Goal: Task Accomplishment & Management: Manage account settings

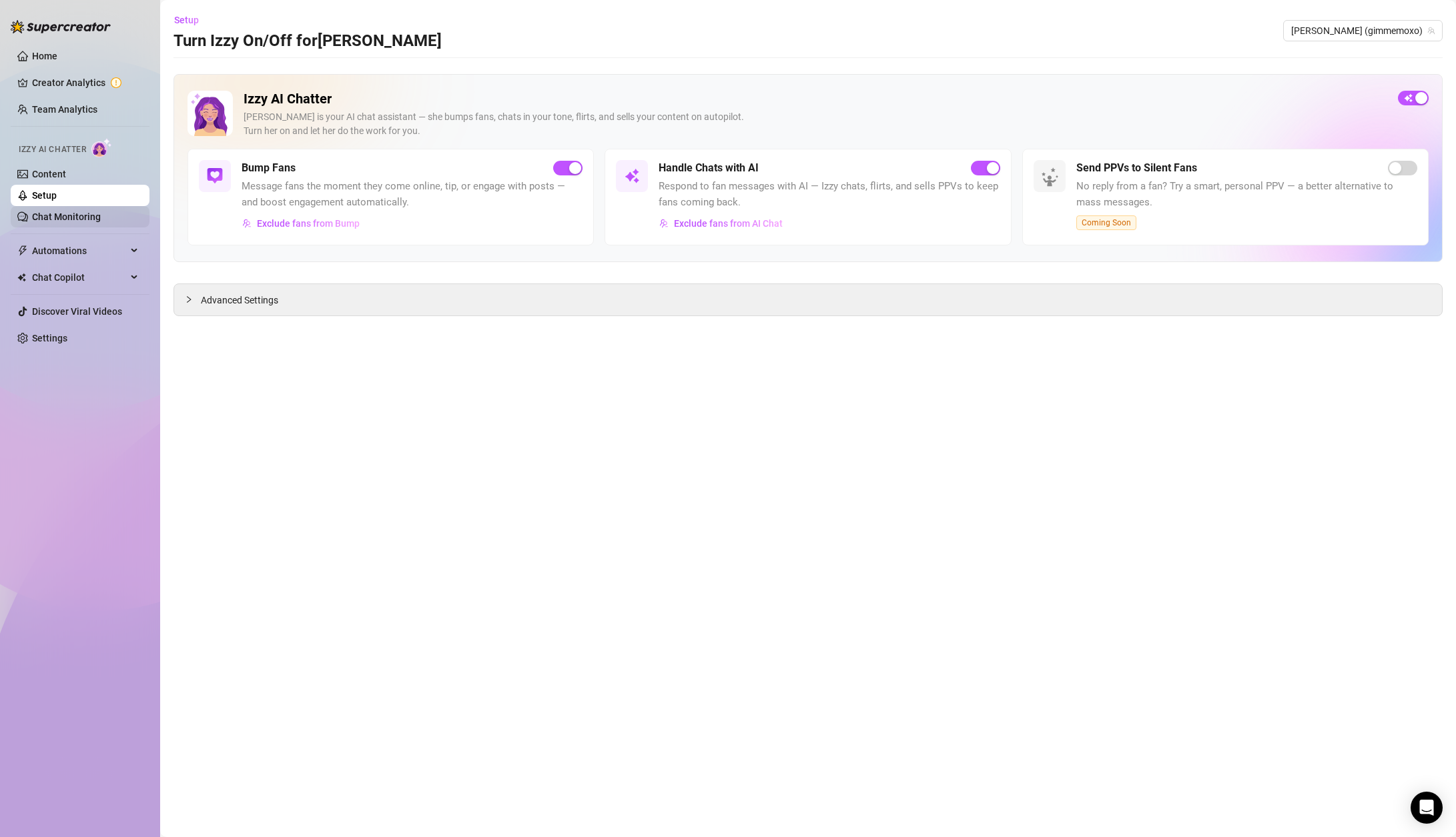
click at [58, 212] on link "Chat Monitoring" at bounding box center [66, 216] width 69 height 11
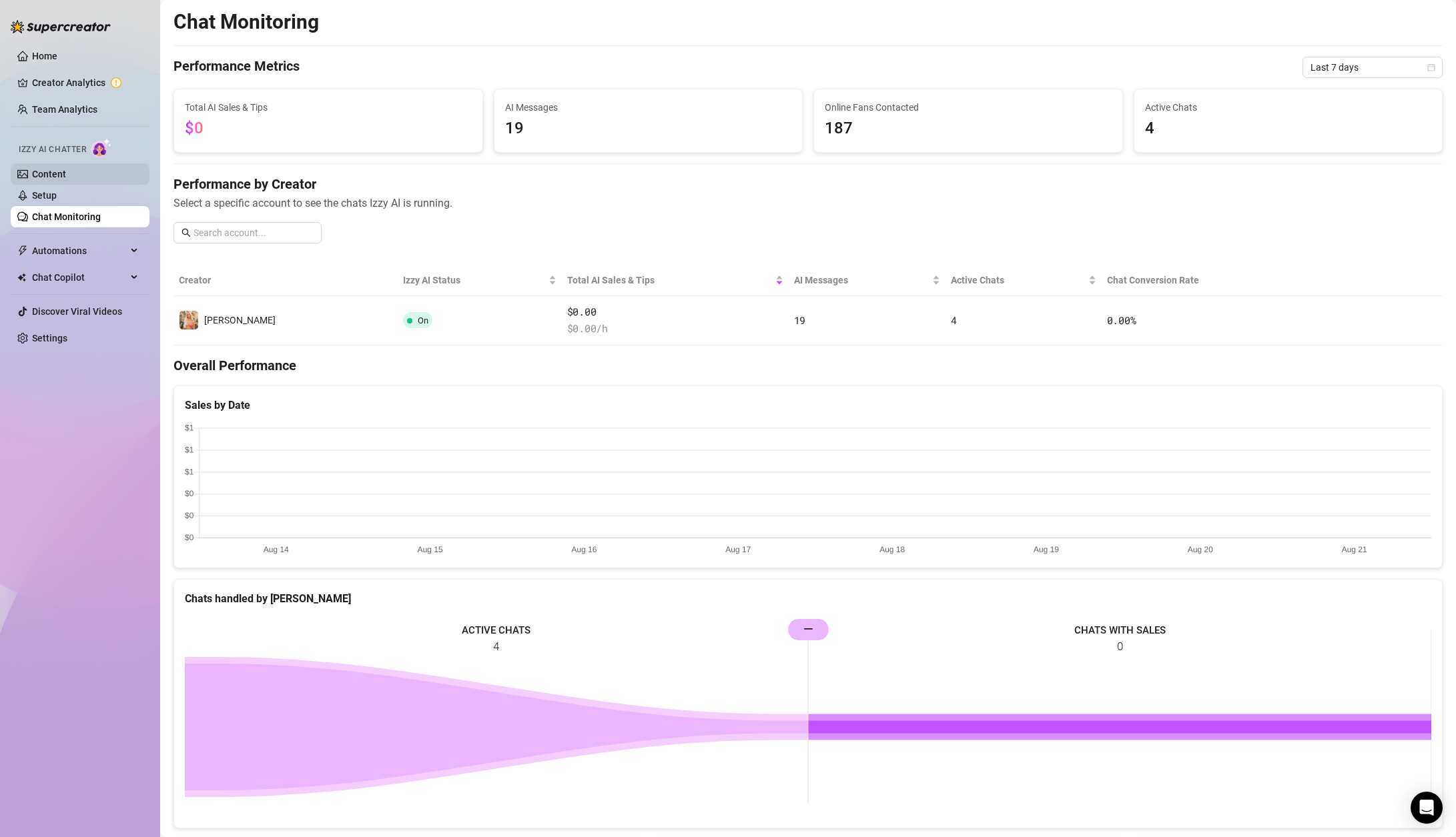
click at [66, 178] on link "Content" at bounding box center [49, 174] width 34 height 11
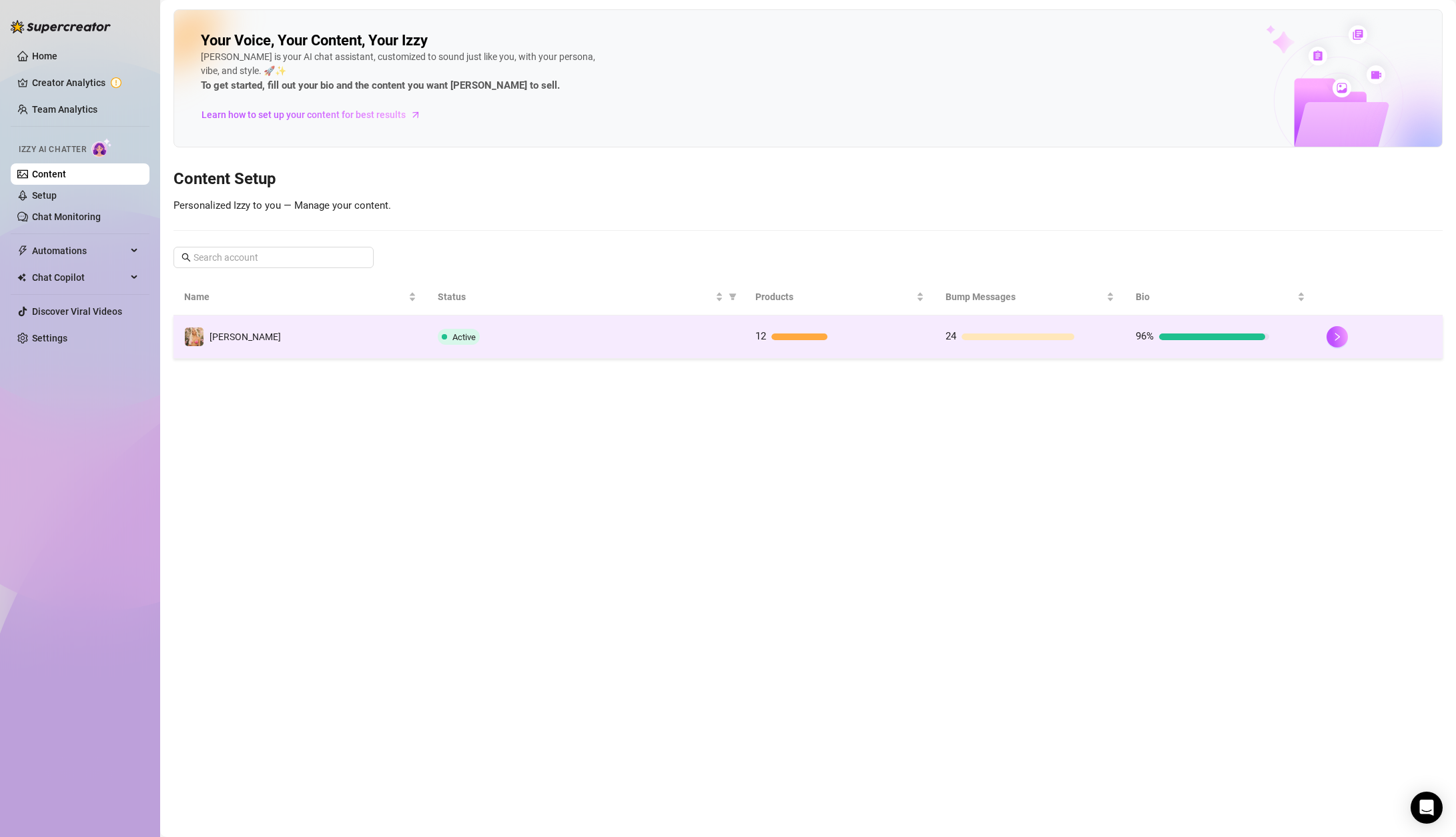
click at [362, 340] on td "[PERSON_NAME]" at bounding box center [300, 337] width 253 height 43
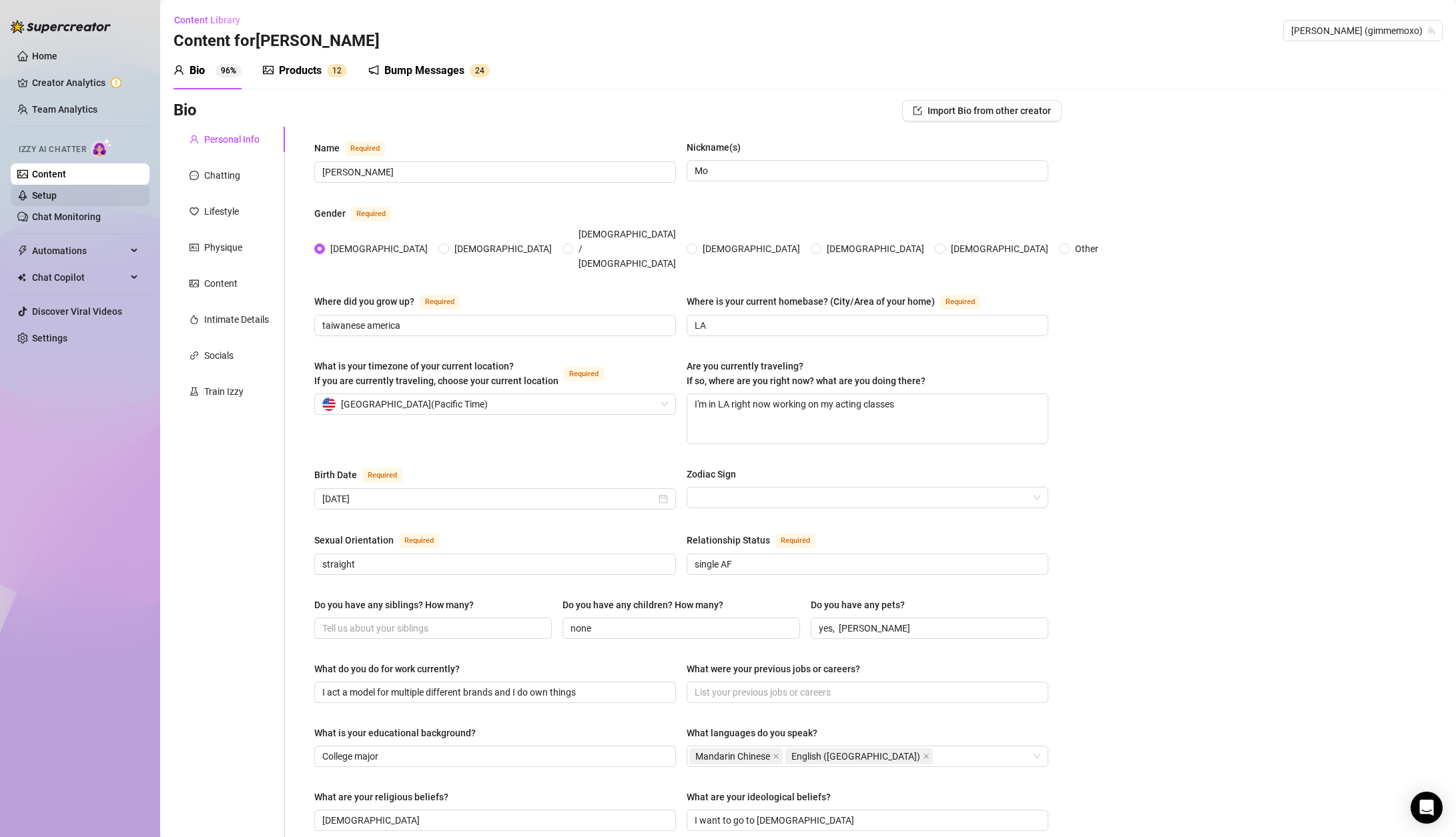
click at [57, 195] on link "Setup" at bounding box center [44, 195] width 25 height 11
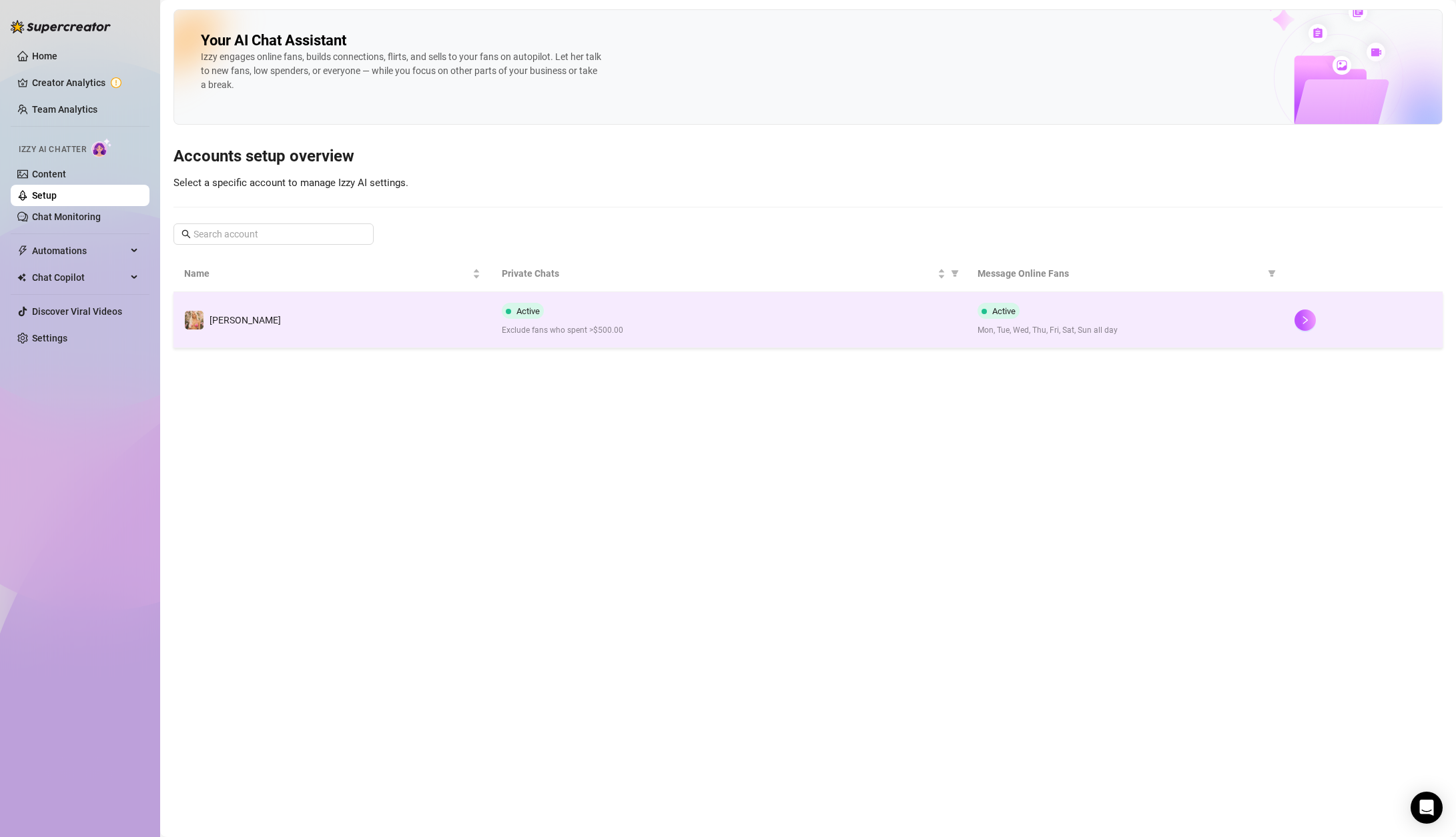
click at [240, 347] on td "[PERSON_NAME]" at bounding box center [332, 320] width 317 height 56
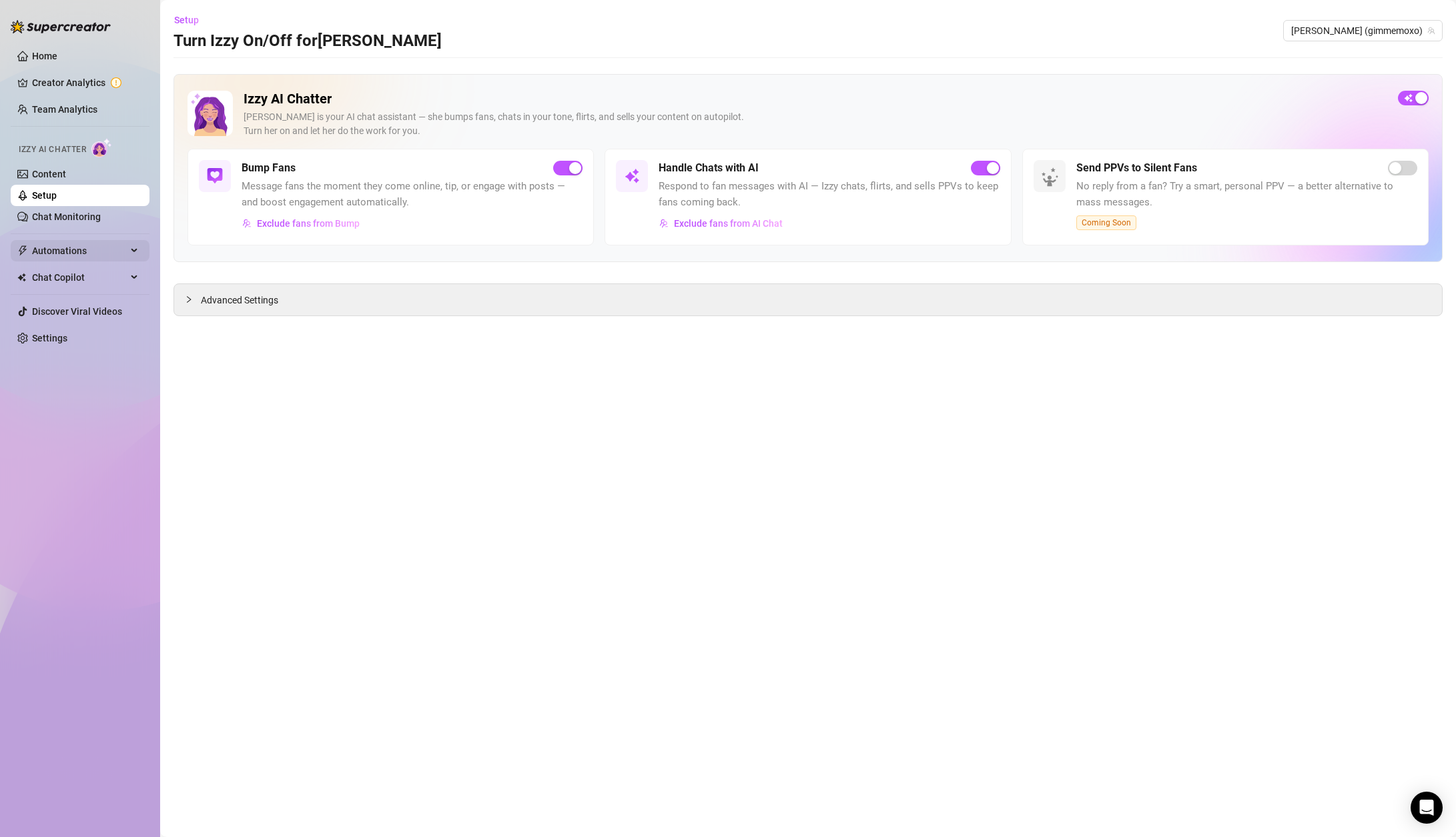
click at [52, 255] on span "Automations" at bounding box center [80, 251] width 95 height 21
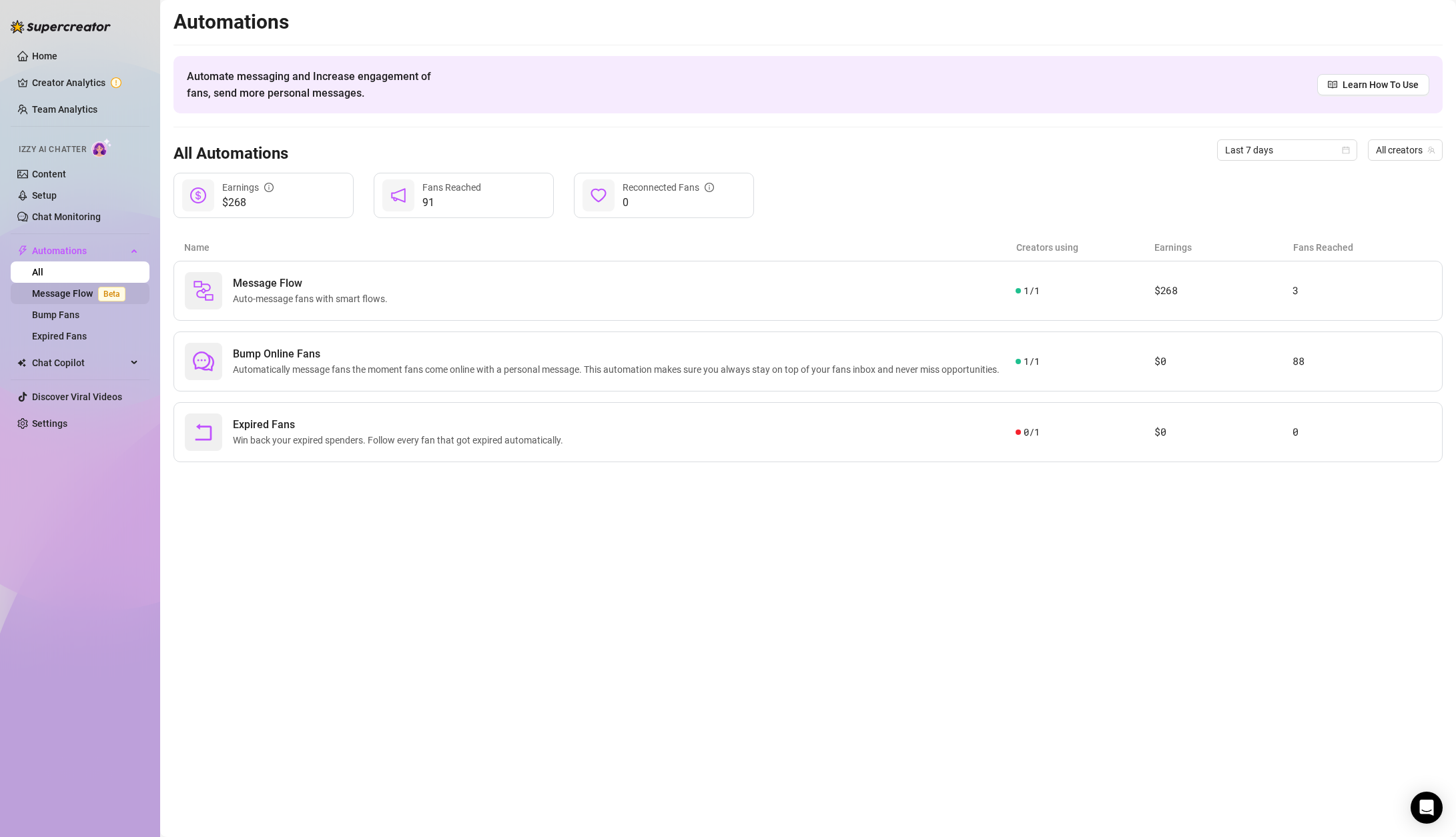
click at [55, 295] on link "Message Flow Beta" at bounding box center [81, 293] width 98 height 11
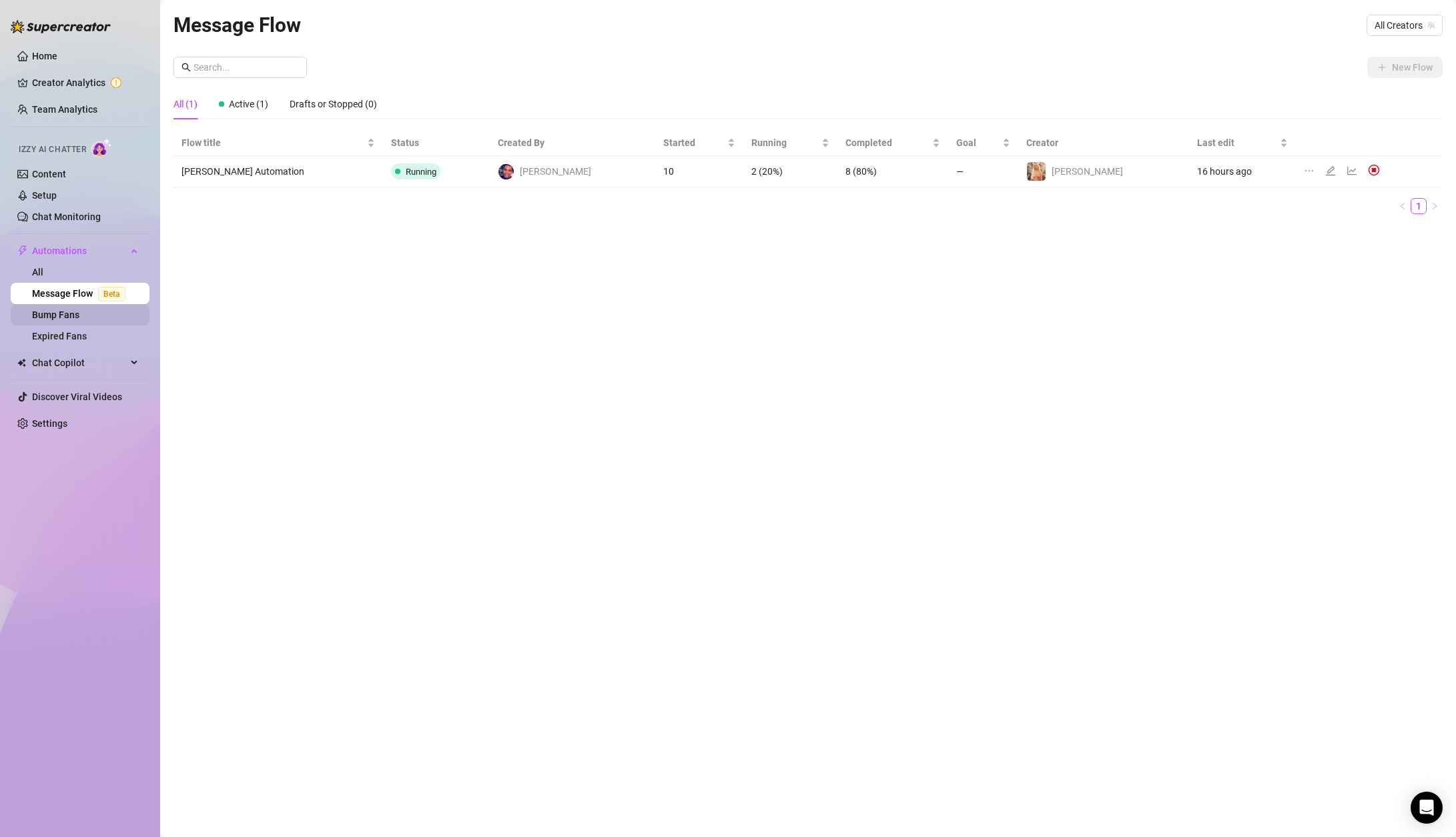
click at [48, 316] on link "Bump Fans" at bounding box center [56, 315] width 48 height 11
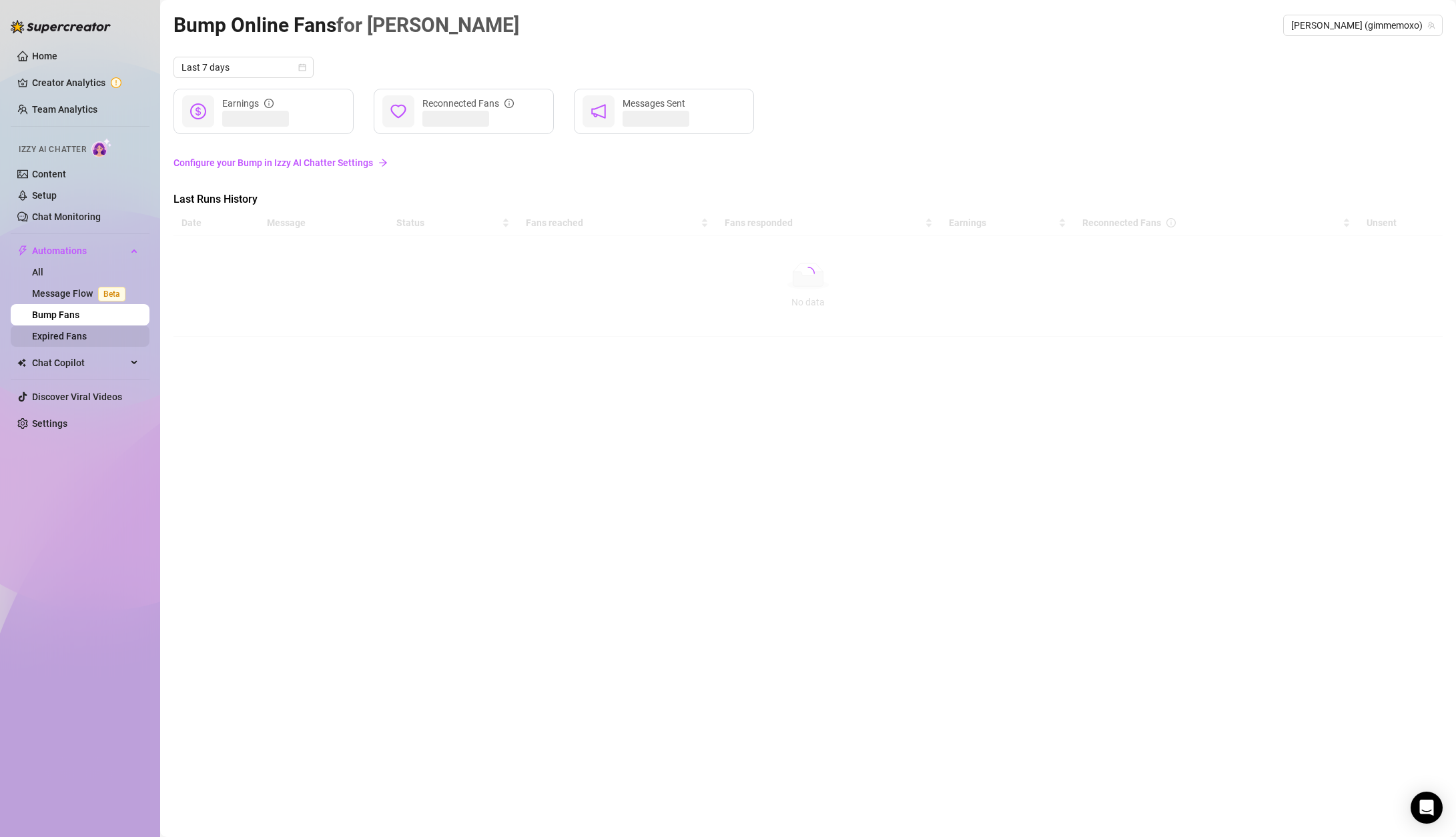
click at [45, 342] on link "Expired Fans" at bounding box center [59, 336] width 55 height 11
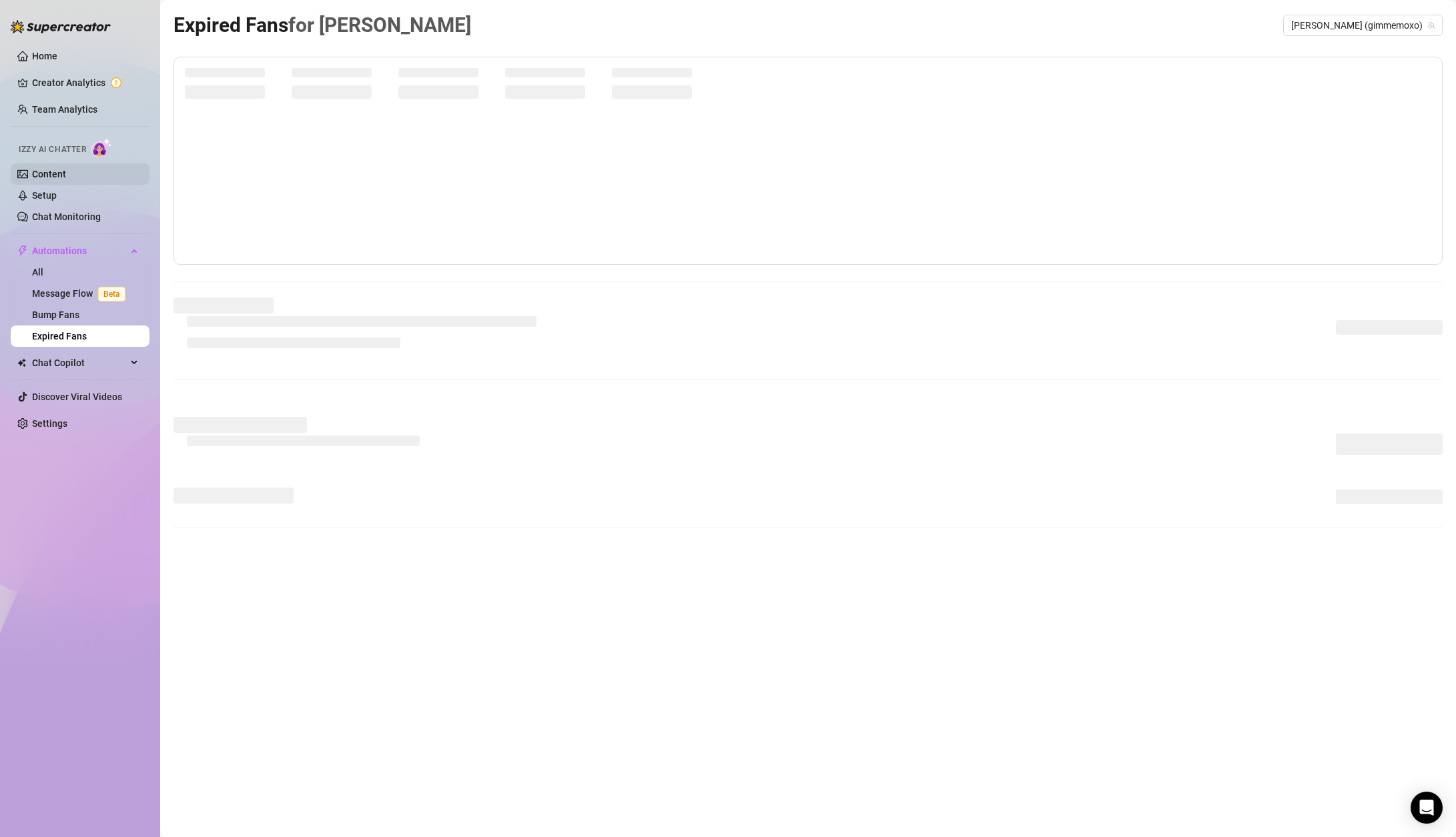
click at [66, 171] on link "Content" at bounding box center [49, 174] width 34 height 11
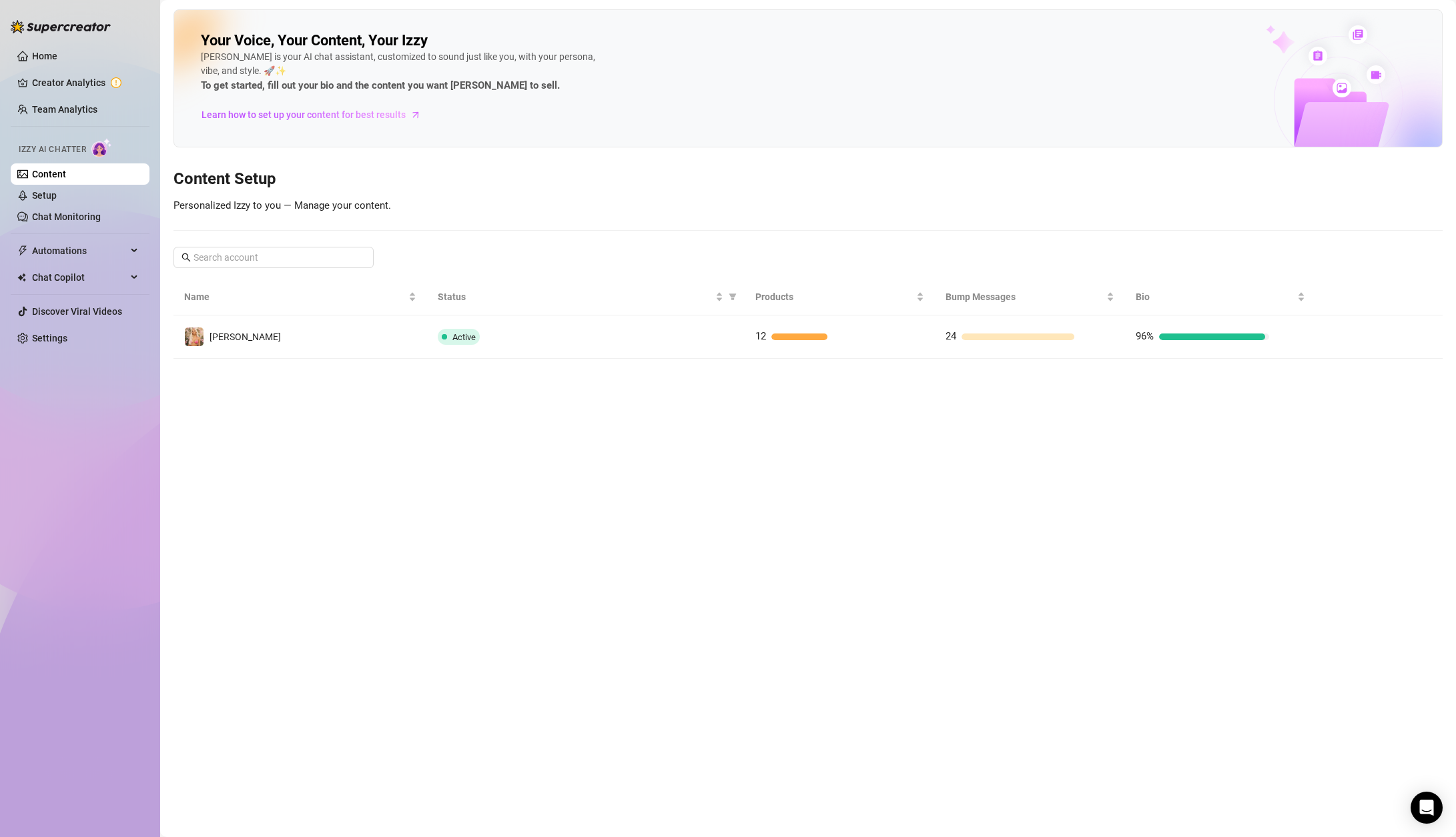
click at [275, 365] on main "Your Voice, Your Content, Your [PERSON_NAME] is your AI chat assistant, customi…" at bounding box center [808, 418] width 1296 height 837
click at [330, 304] on div "Name" at bounding box center [300, 297] width 232 height 15
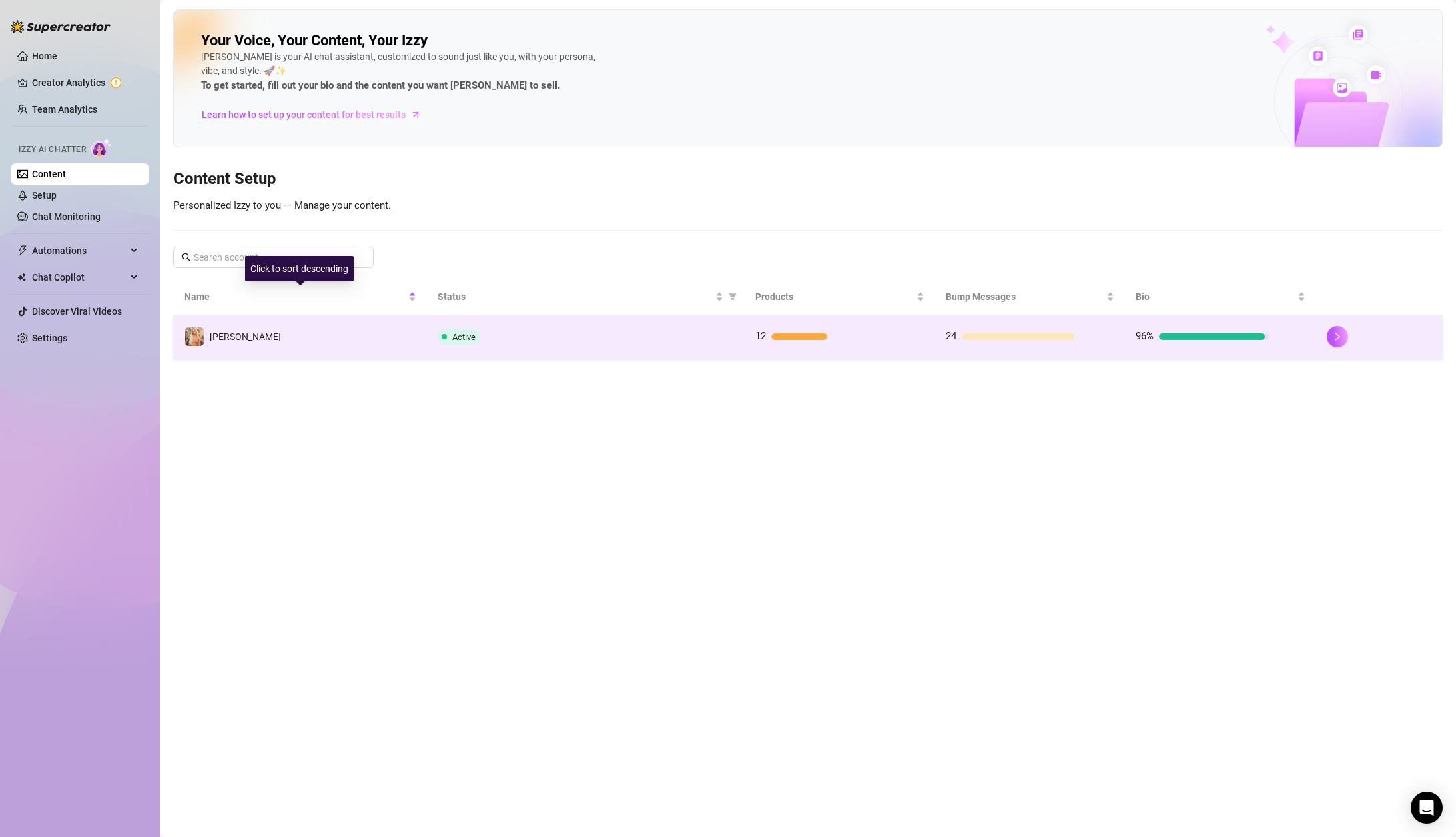
click at [325, 331] on td "[PERSON_NAME]" at bounding box center [300, 337] width 253 height 43
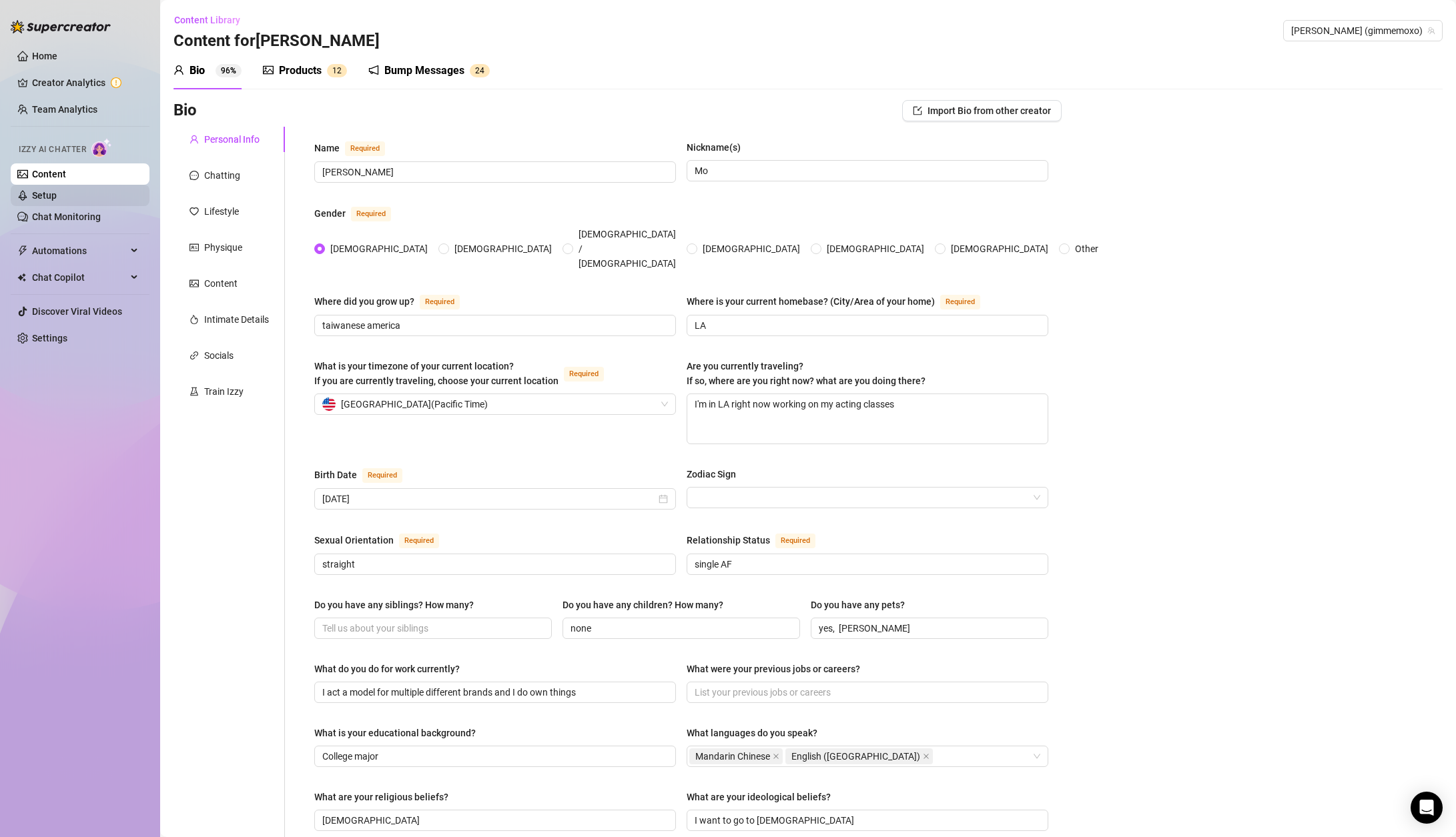
click at [54, 195] on link "Setup" at bounding box center [44, 195] width 25 height 11
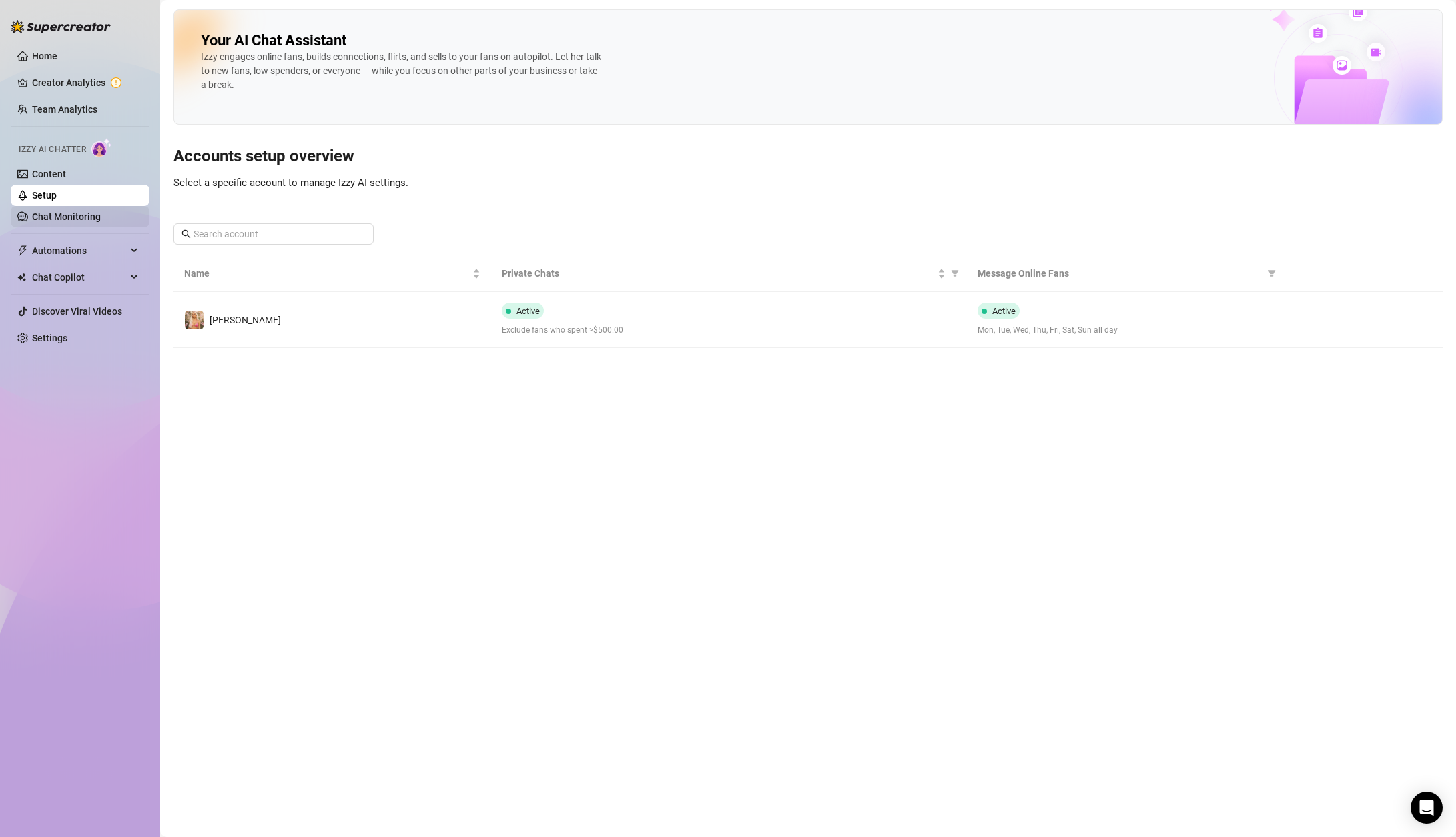
click at [89, 213] on link "Chat Monitoring" at bounding box center [66, 216] width 69 height 11
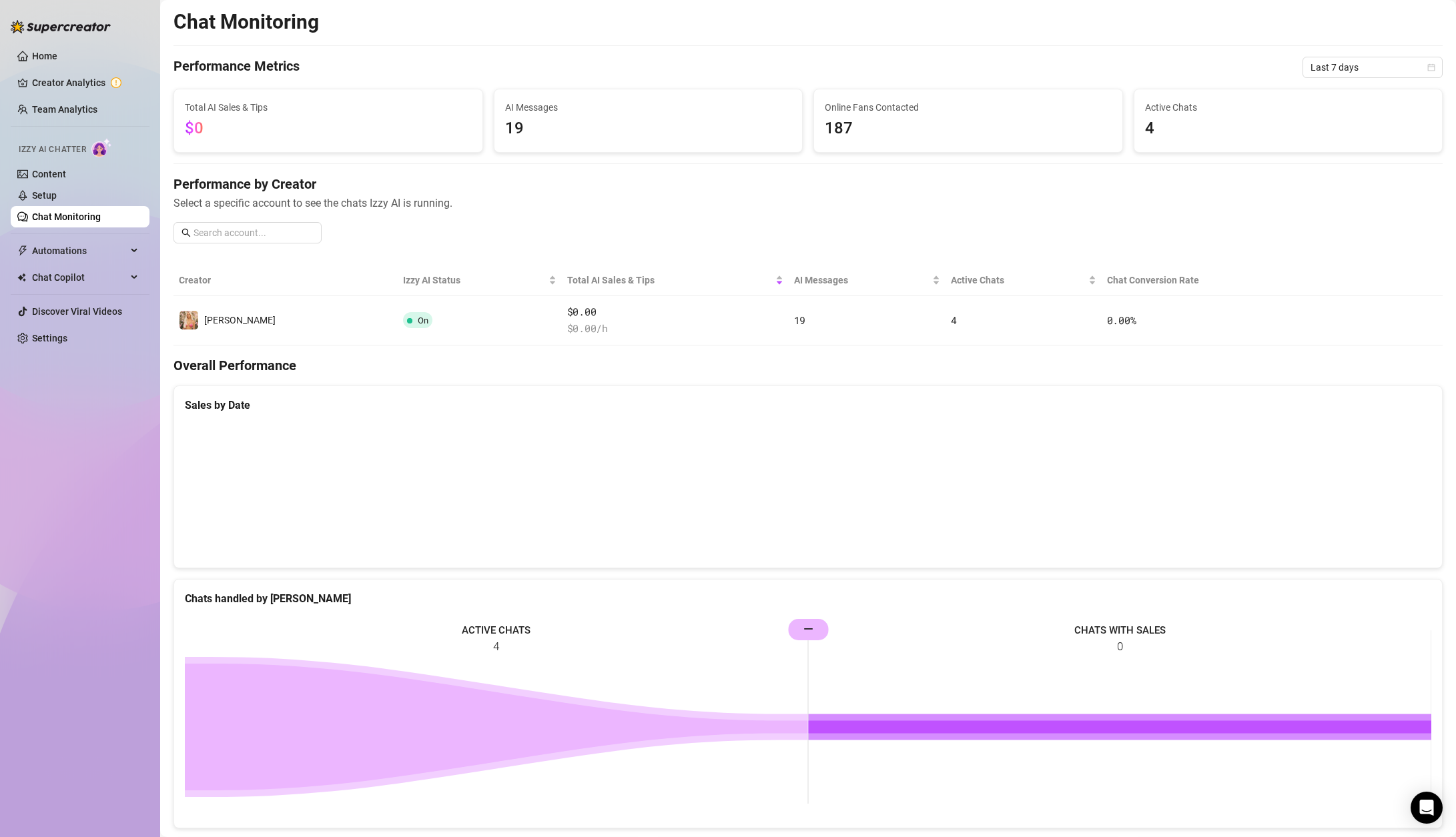
click at [516, 116] on span "19" at bounding box center [648, 129] width 287 height 25
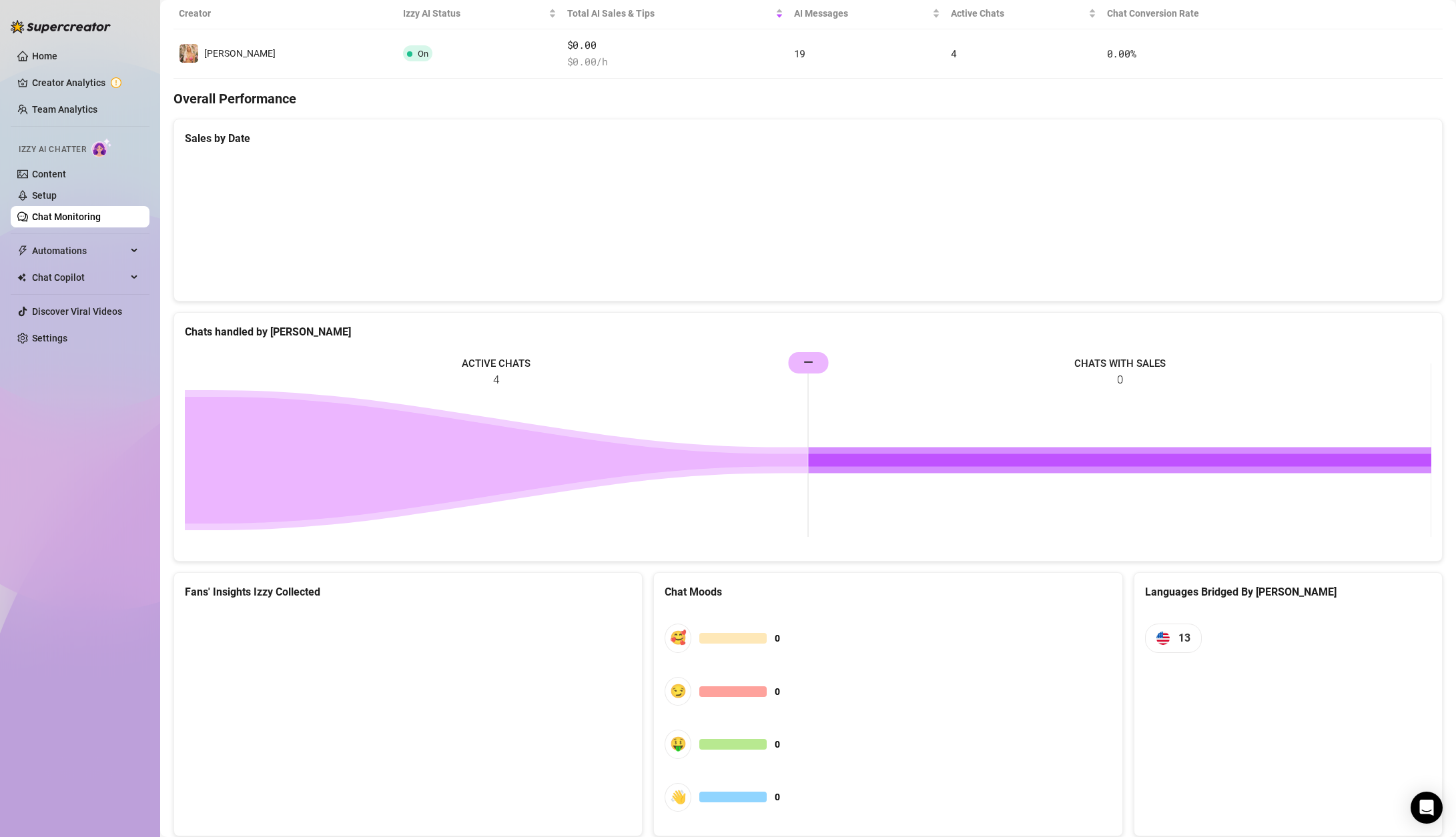
scroll to position [307, 0]
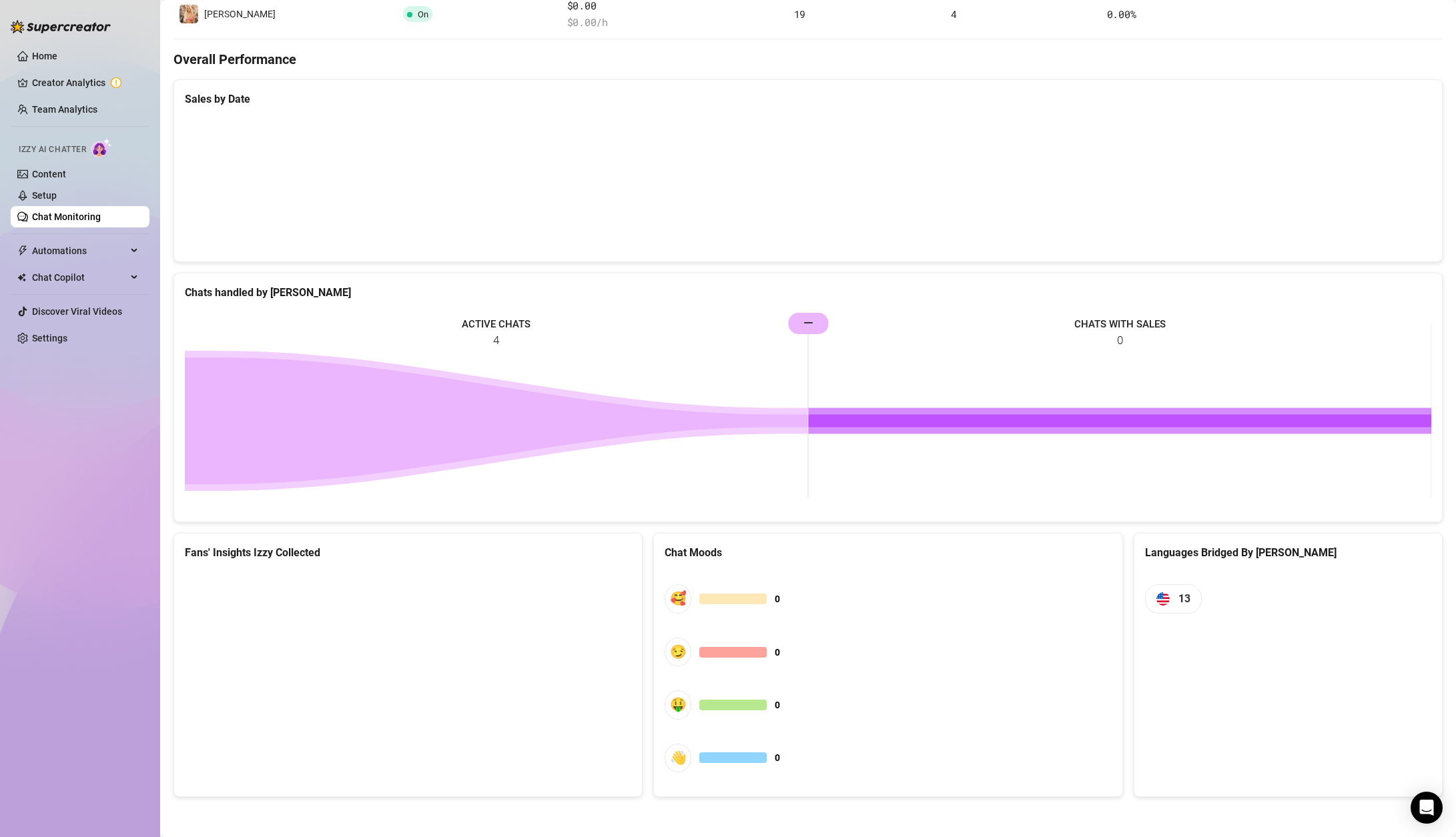
click at [467, 357] on rect at bounding box center [808, 411] width 1246 height 200
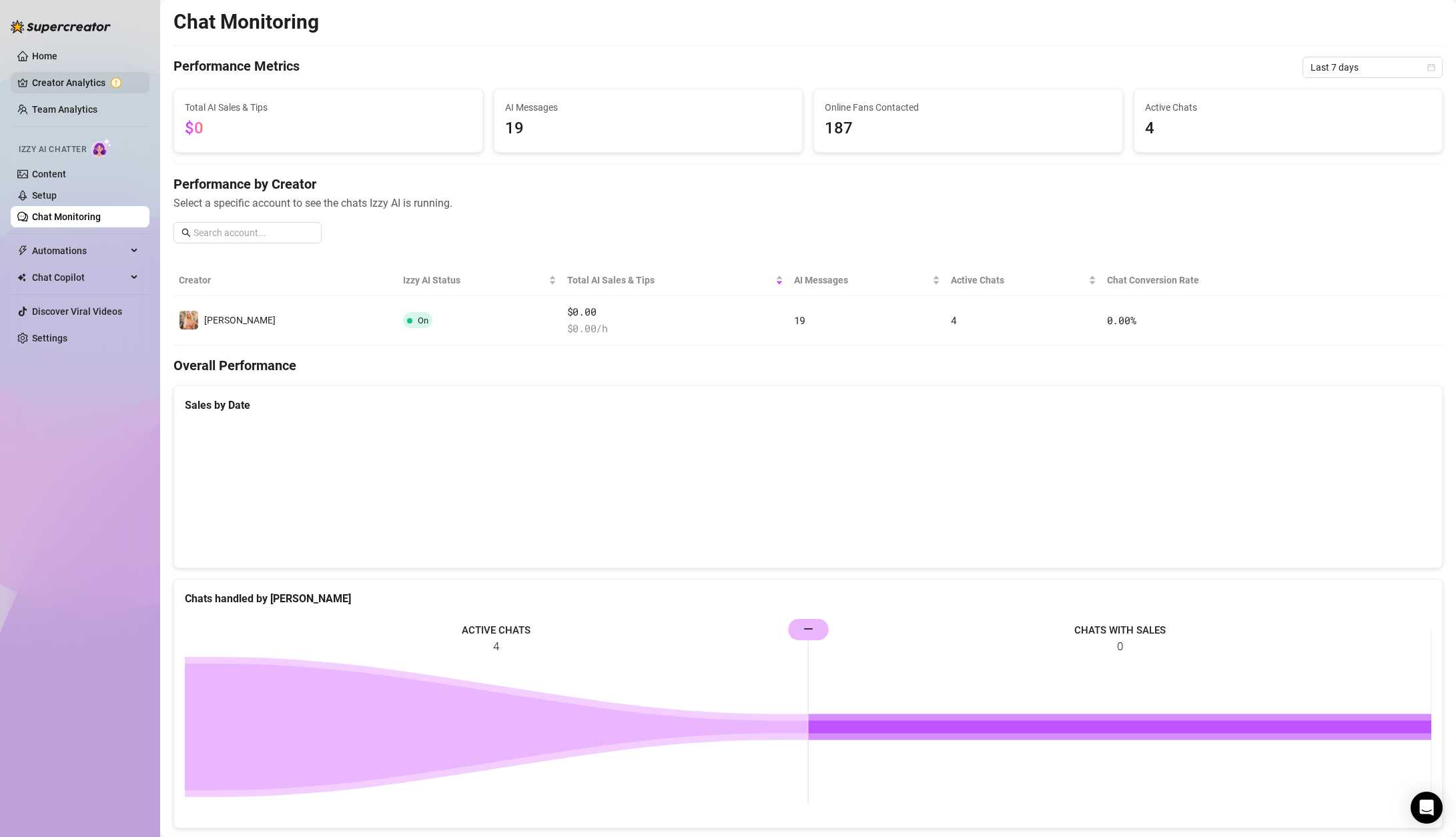
click at [71, 84] on link "Creator Analytics" at bounding box center [85, 83] width 107 height 21
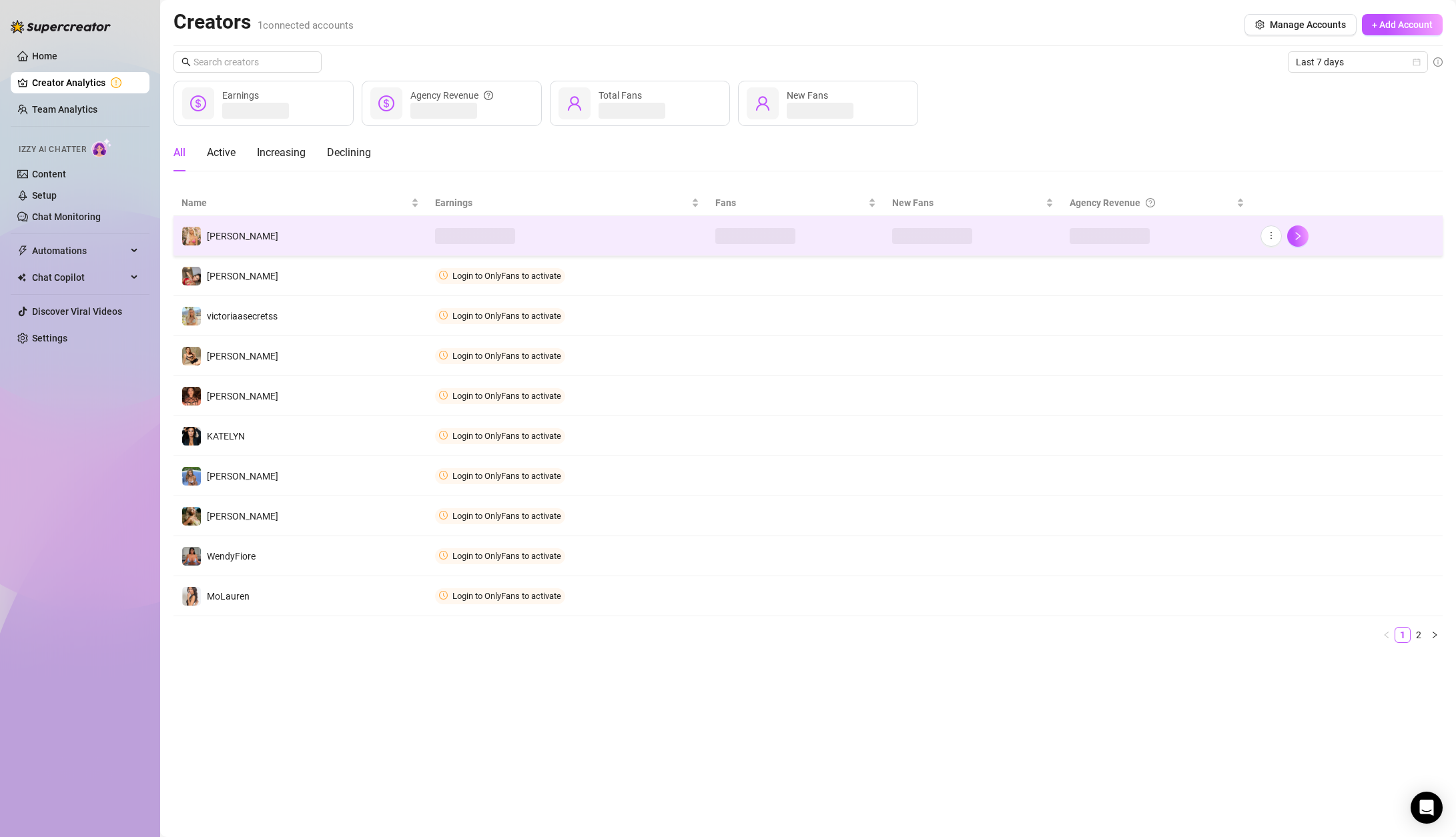
click at [300, 246] on td "[PERSON_NAME]" at bounding box center [300, 236] width 253 height 40
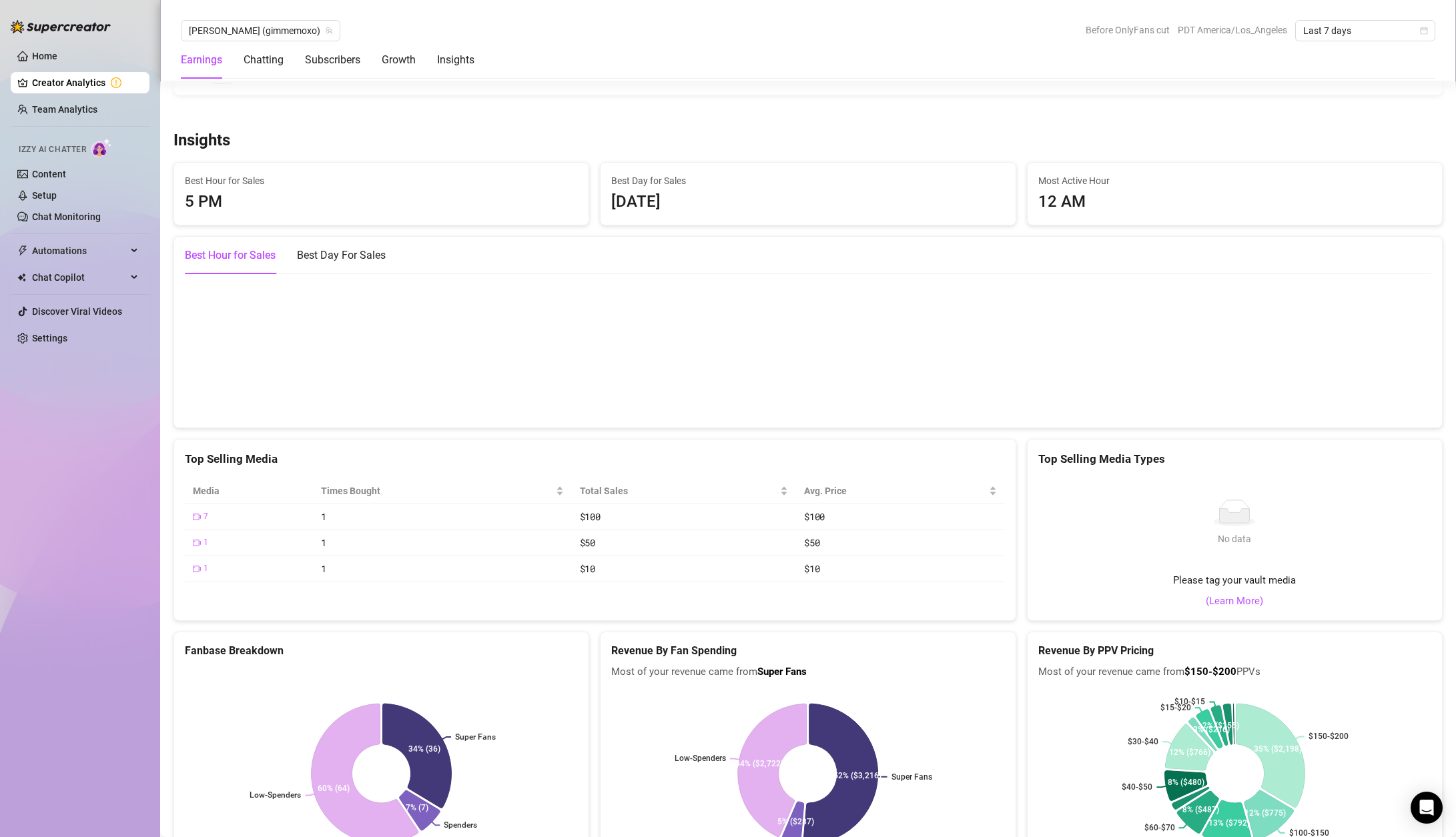
scroll to position [2113, 0]
click at [54, 180] on link "Content" at bounding box center [49, 174] width 34 height 11
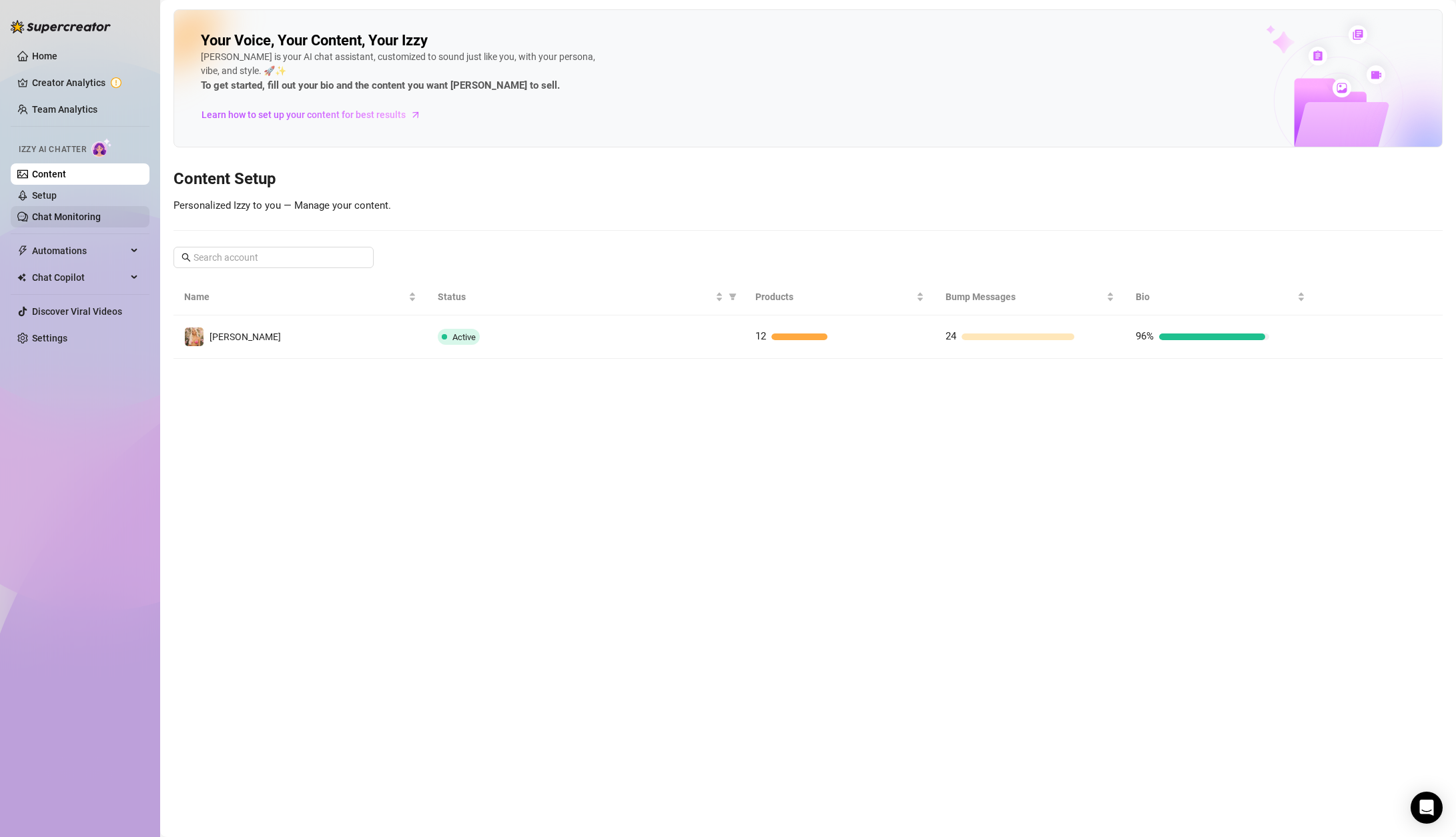
click at [52, 213] on link "Chat Monitoring" at bounding box center [66, 216] width 69 height 11
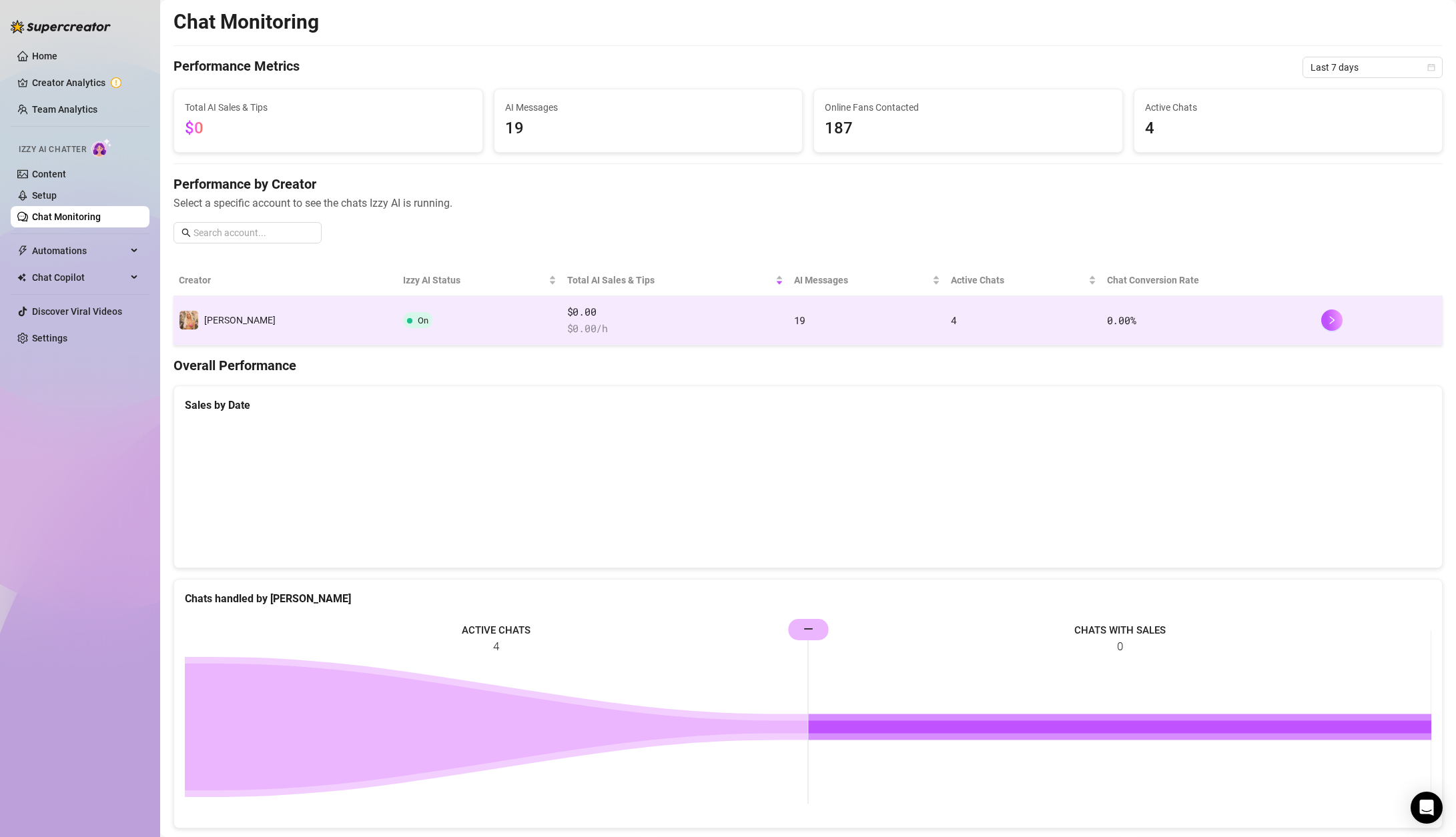
click at [293, 327] on td "[PERSON_NAME]" at bounding box center [285, 321] width 224 height 49
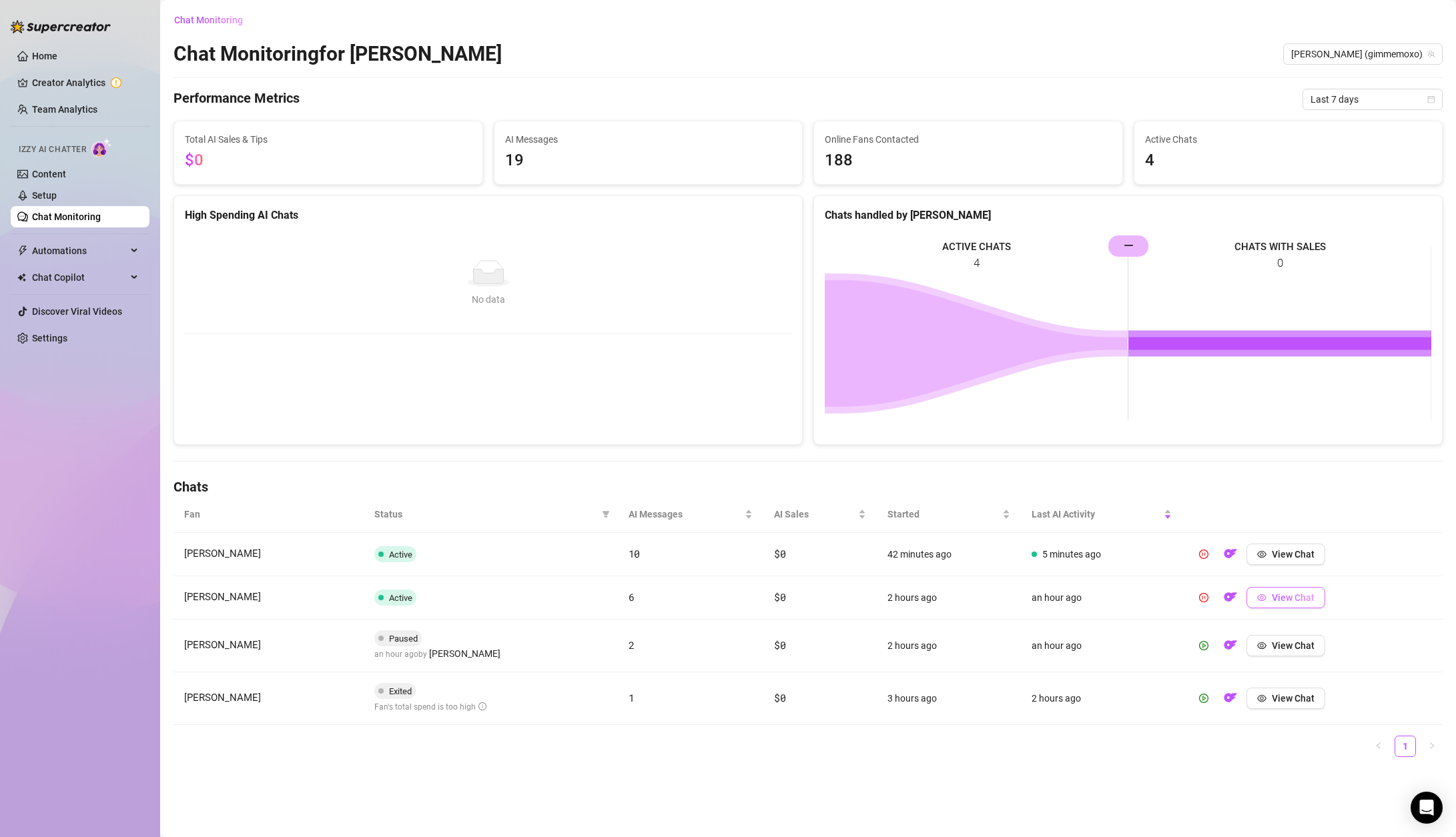
click at [1282, 594] on span "View Chat" at bounding box center [1293, 598] width 43 height 11
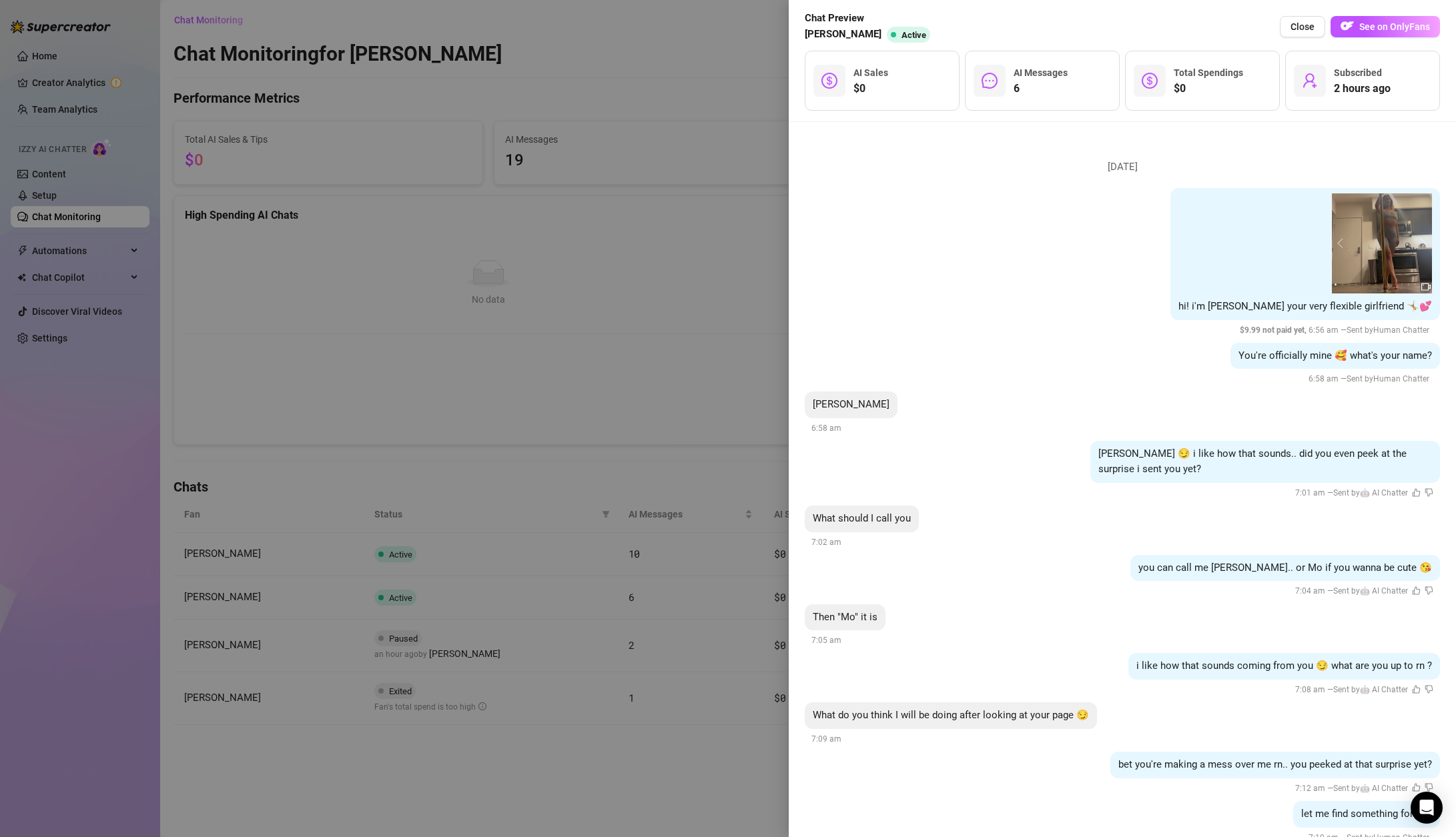
click at [644, 321] on div at bounding box center [728, 418] width 1456 height 837
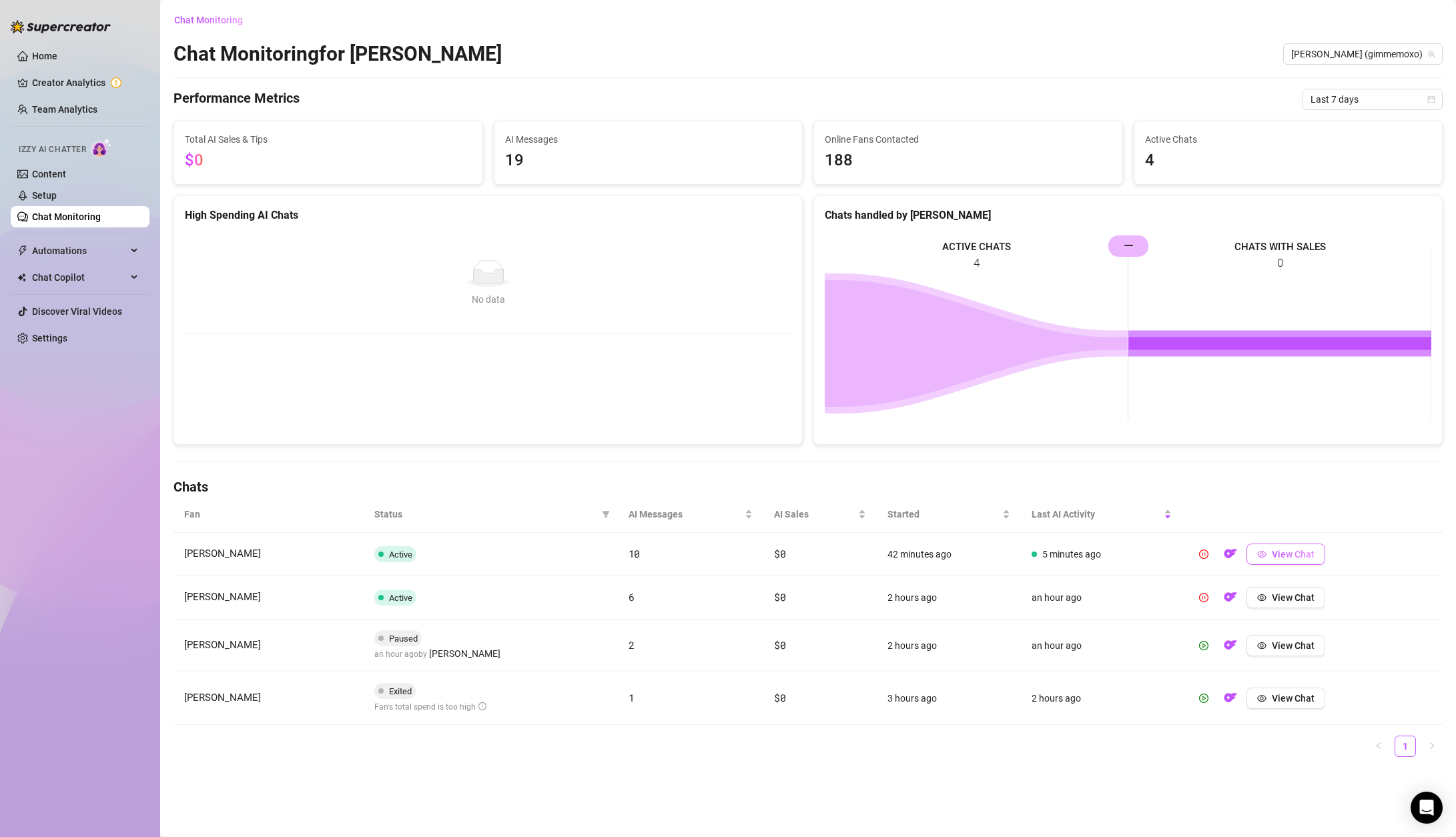
click at [1285, 554] on span "View Chat" at bounding box center [1293, 554] width 43 height 11
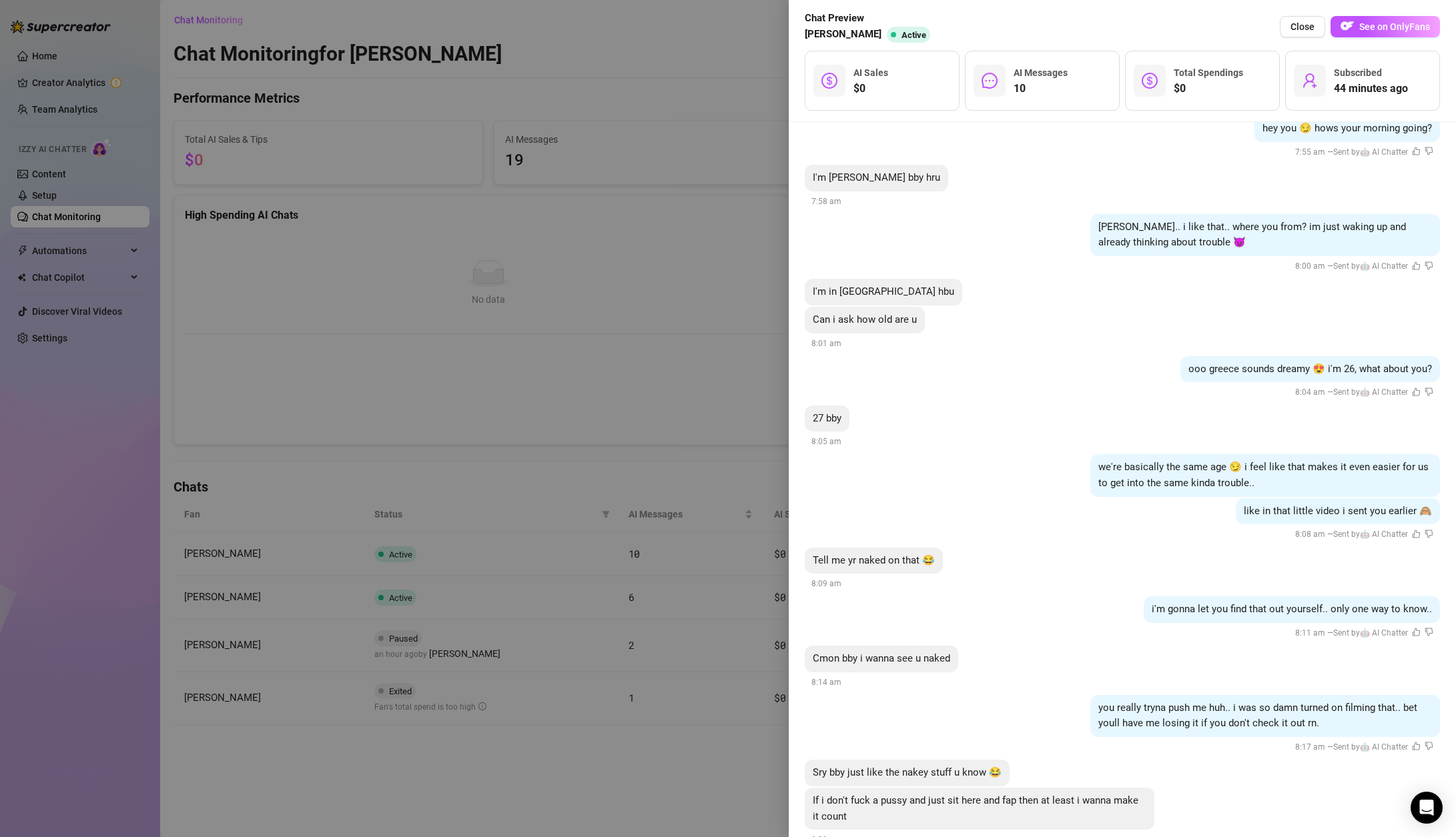
scroll to position [303, 0]
click at [1215, 483] on span "we're basically the same age 😏 i feel like that makes it even easier for us to …" at bounding box center [1263, 475] width 330 height 28
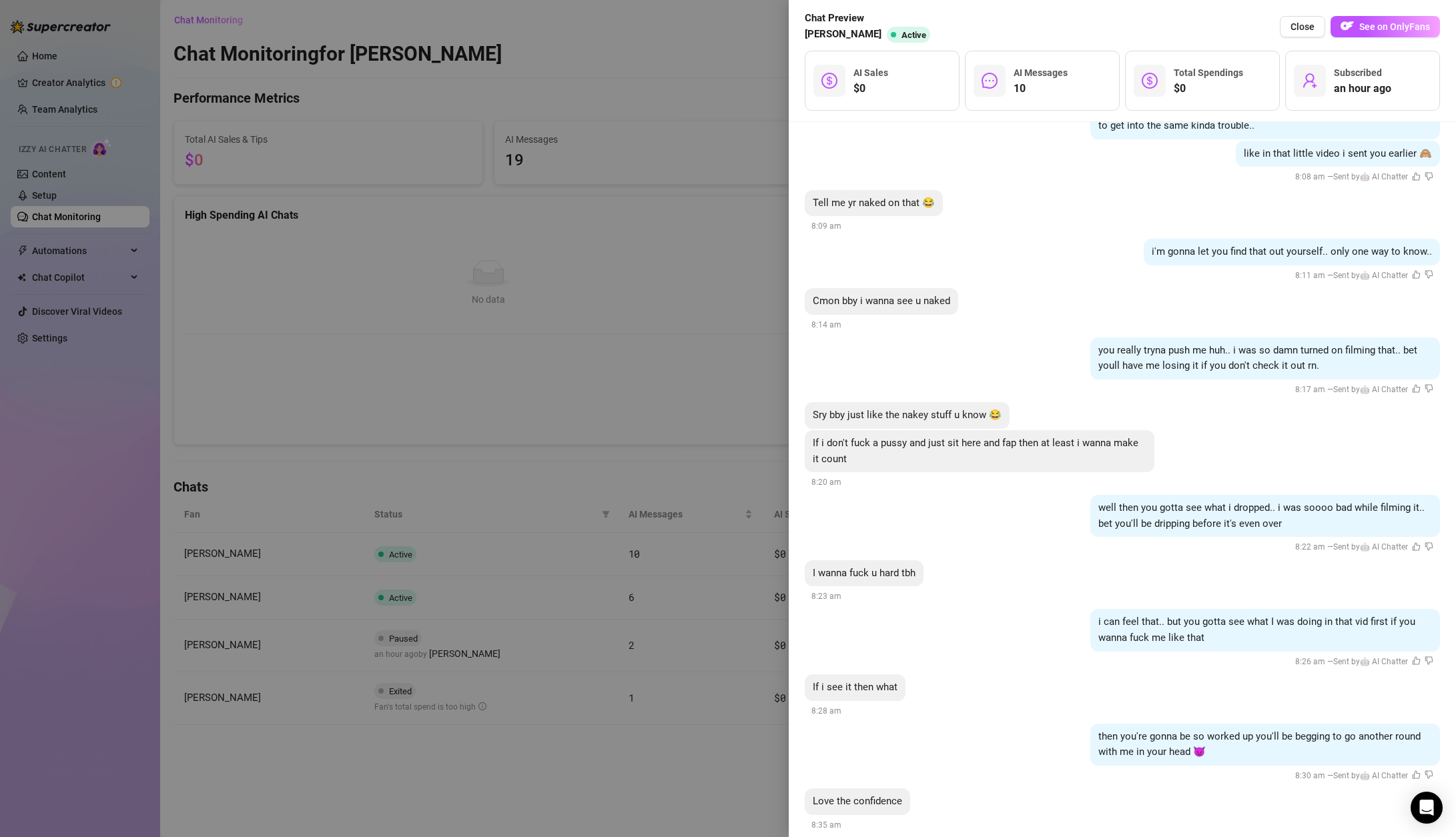
scroll to position [684, 0]
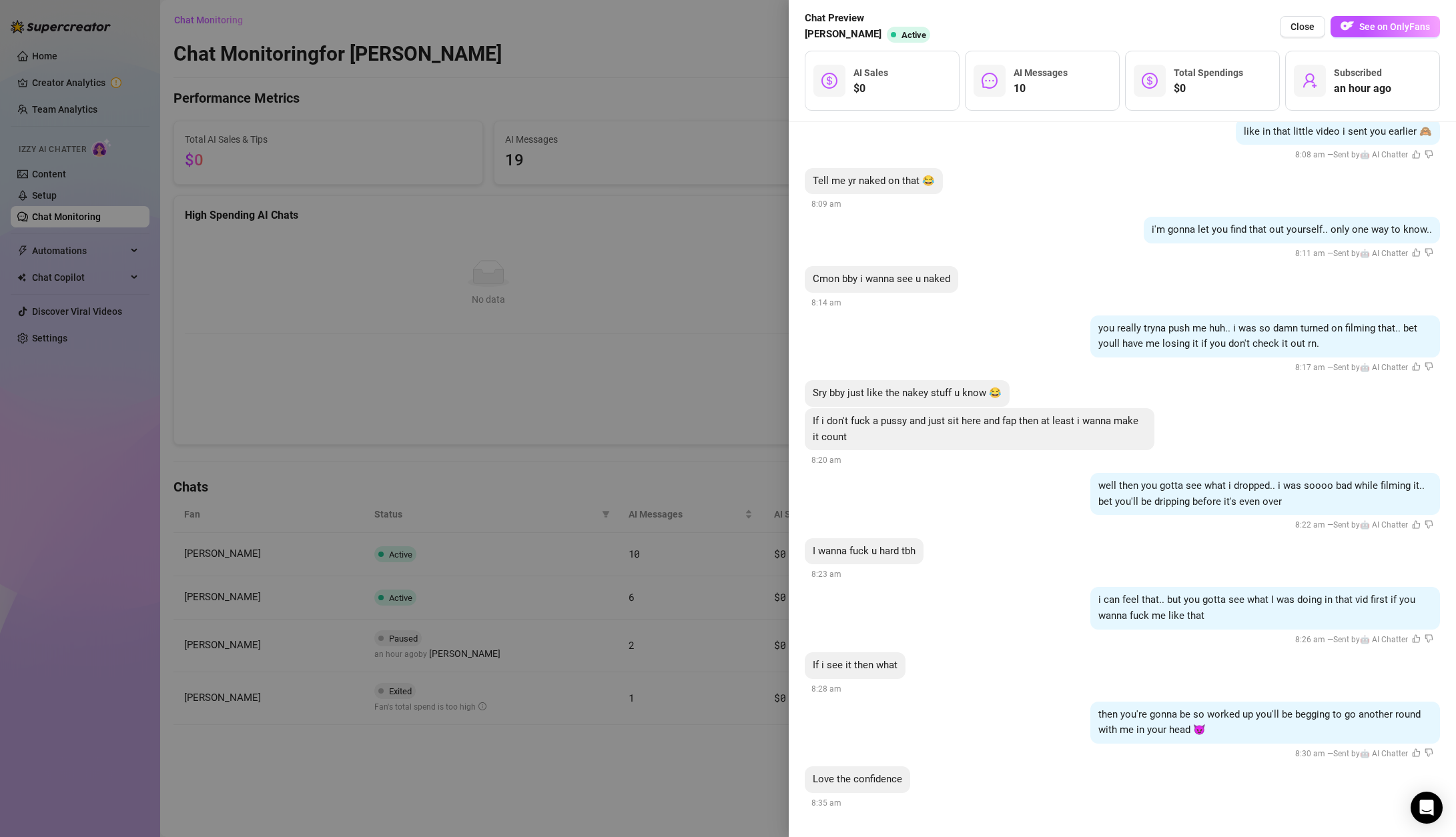
click at [620, 521] on div at bounding box center [728, 418] width 1456 height 837
